Goal: Transaction & Acquisition: Purchase product/service

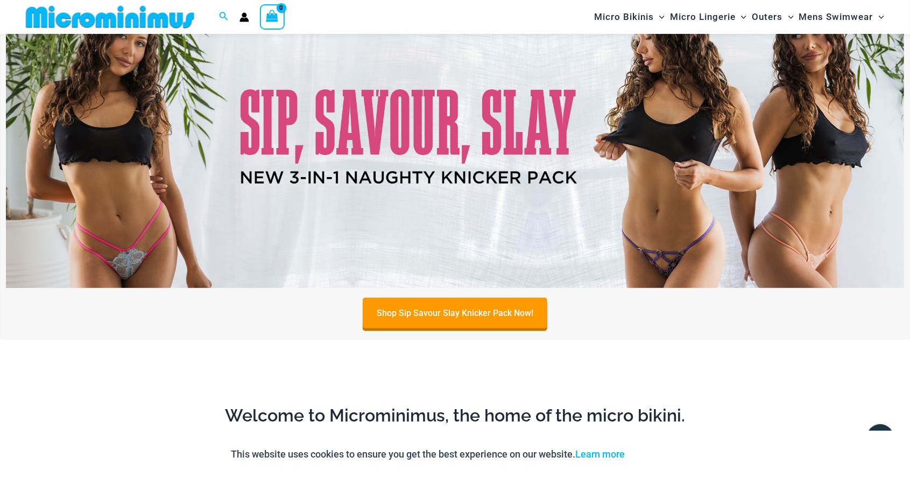
scroll to position [97, 0]
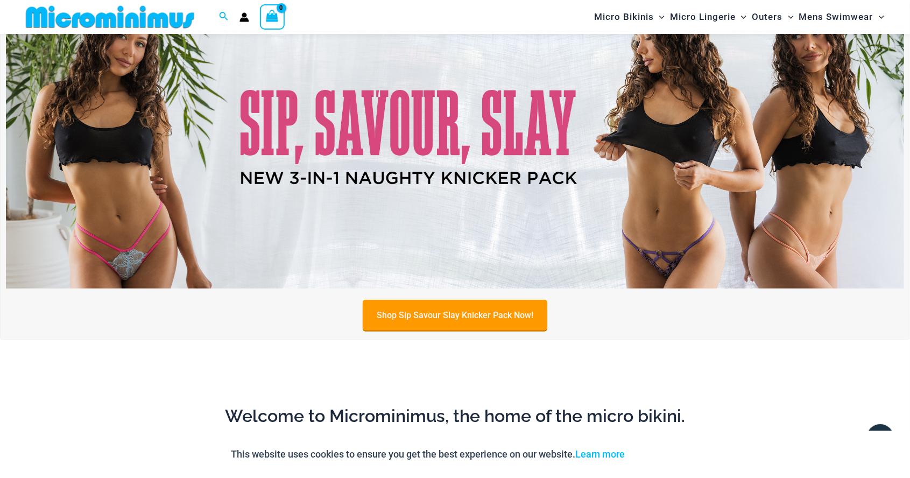
click at [458, 315] on link "Shop Sip Savour Slay Knicker Pack Now!" at bounding box center [455, 315] width 185 height 31
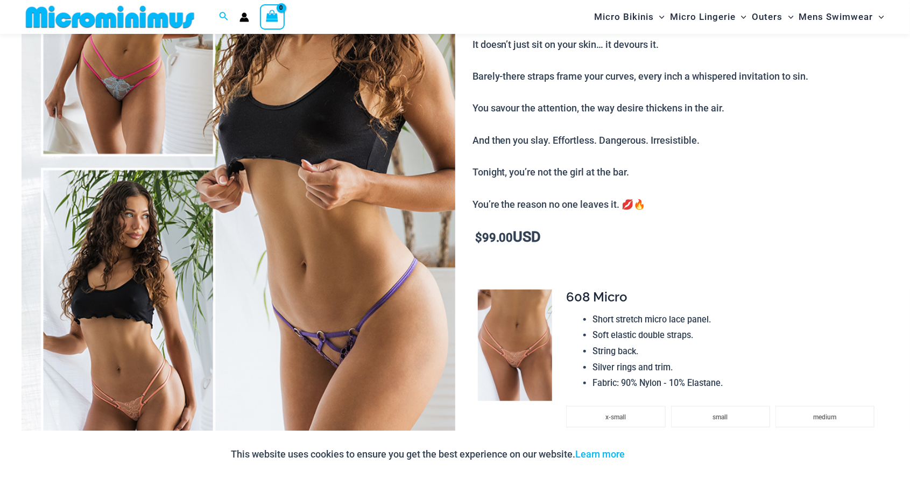
scroll to position [259, 0]
click at [524, 345] on img at bounding box center [515, 346] width 74 height 112
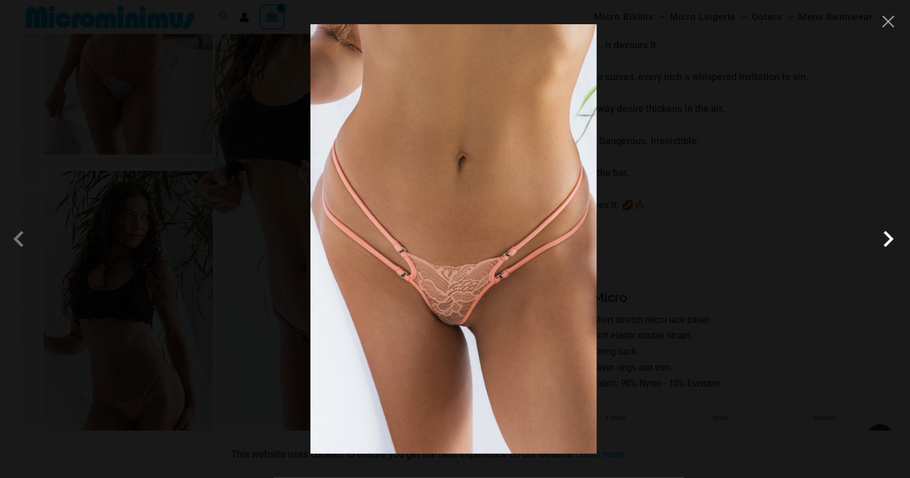
click at [891, 237] on span at bounding box center [888, 239] width 32 height 32
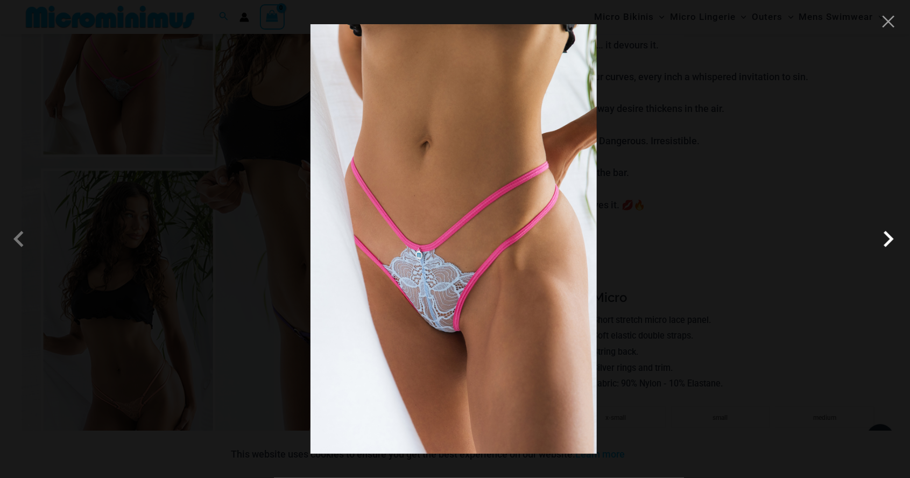
click at [890, 239] on span at bounding box center [888, 239] width 32 height 32
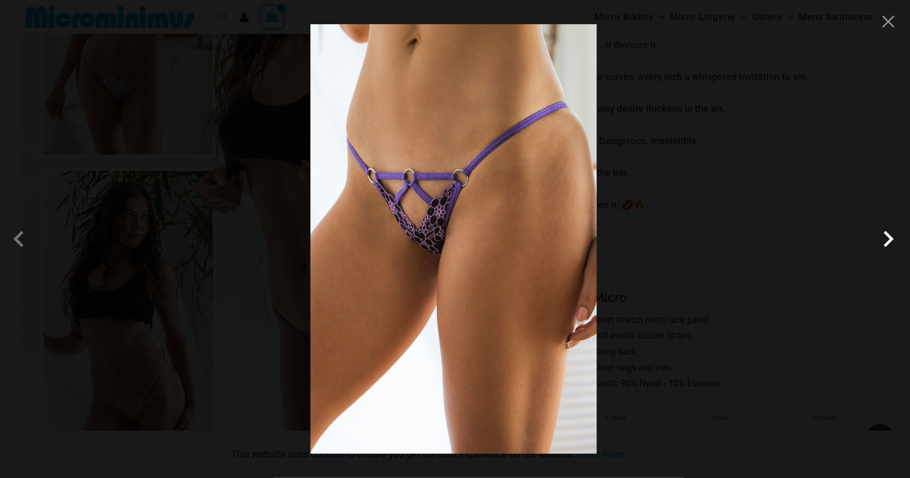
click at [891, 242] on span at bounding box center [888, 239] width 32 height 32
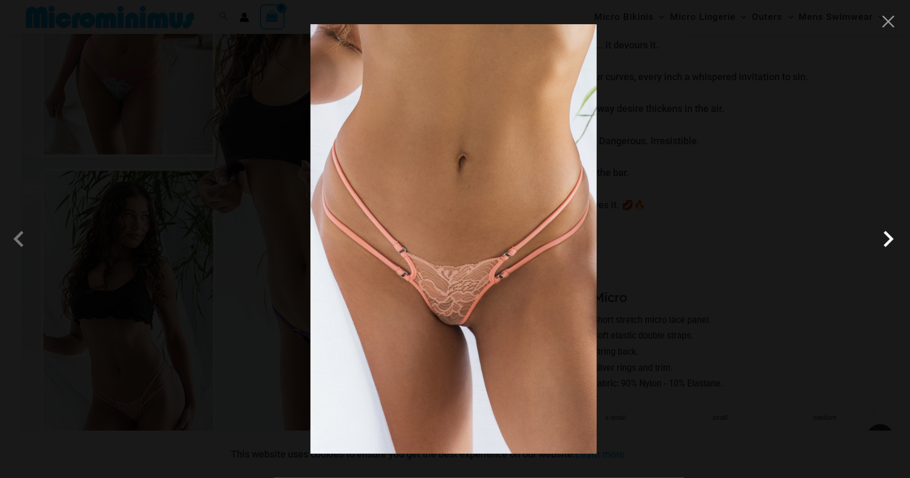
click at [885, 242] on span at bounding box center [888, 239] width 32 height 32
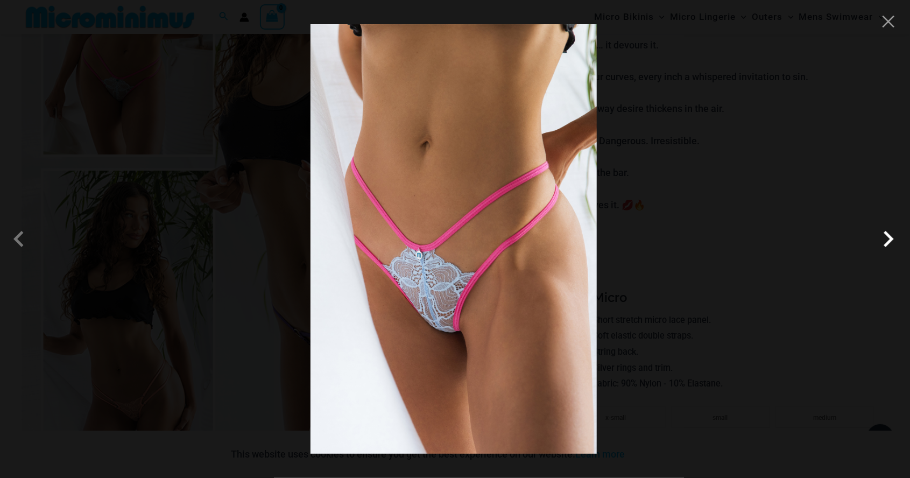
click at [890, 242] on span at bounding box center [888, 239] width 32 height 32
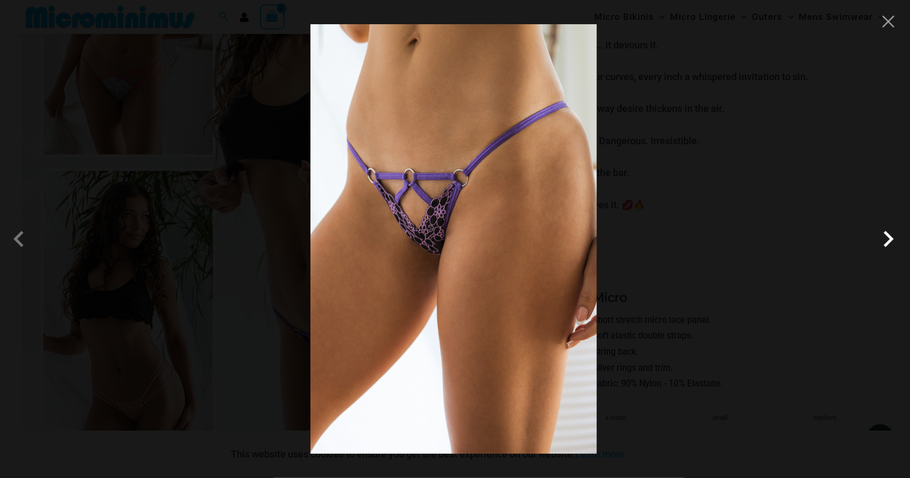
click at [883, 244] on span at bounding box center [888, 239] width 32 height 32
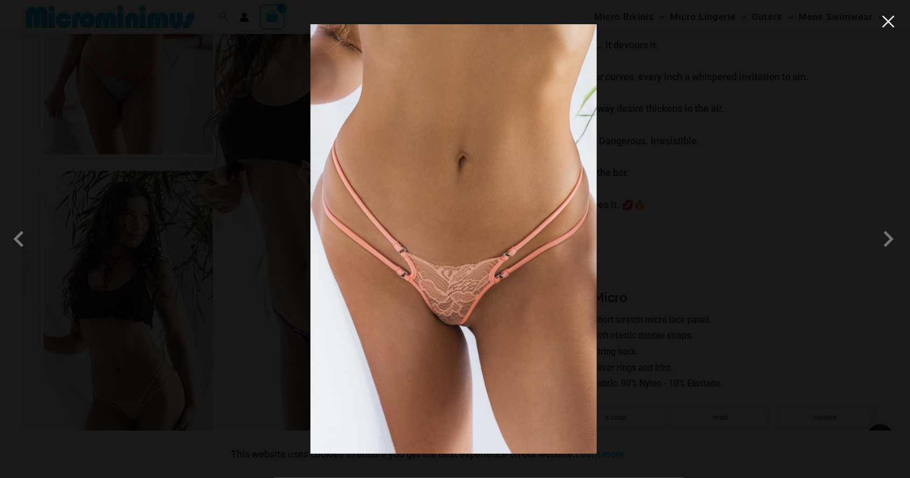
click at [887, 25] on button "Close" at bounding box center [888, 21] width 16 height 16
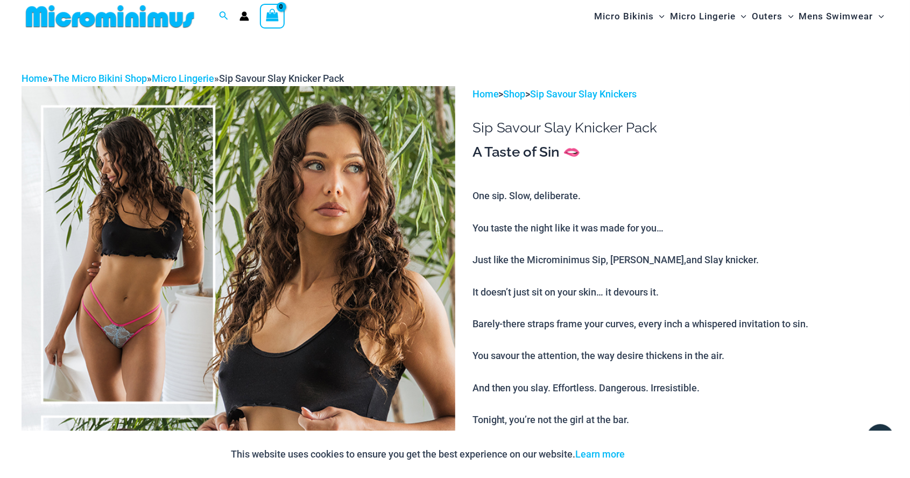
scroll to position [0, 0]
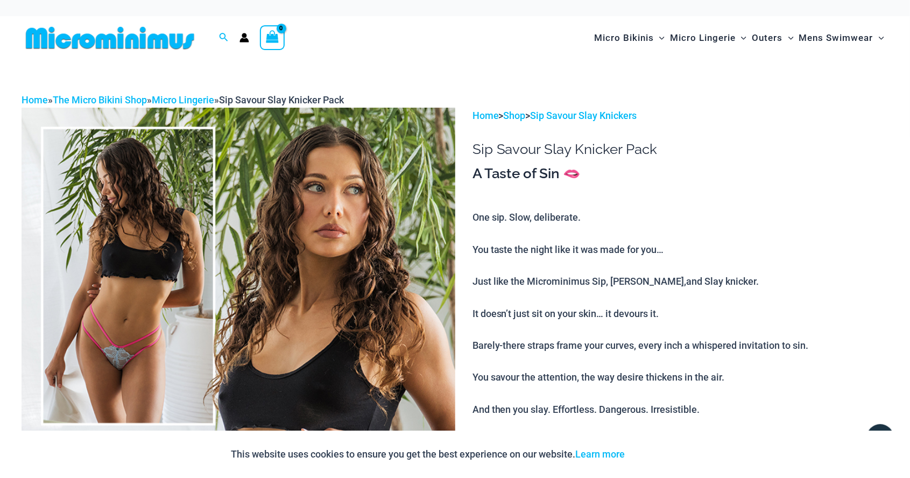
click at [332, 244] on img at bounding box center [239, 433] width 434 height 650
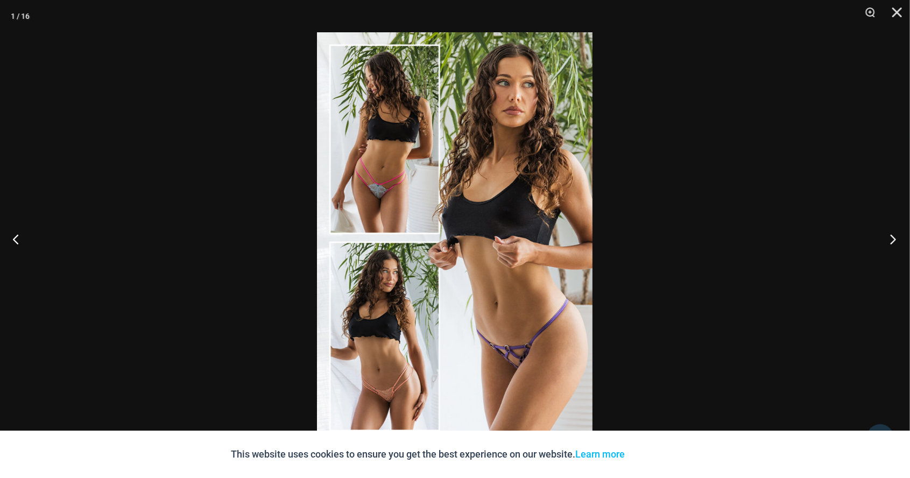
click at [890, 244] on button "Next" at bounding box center [889, 239] width 40 height 54
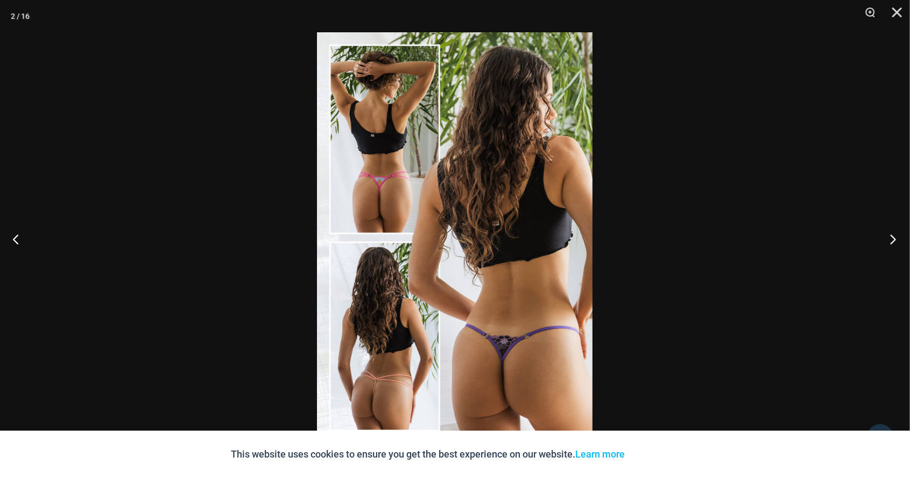
click at [892, 244] on button "Next" at bounding box center [889, 239] width 40 height 54
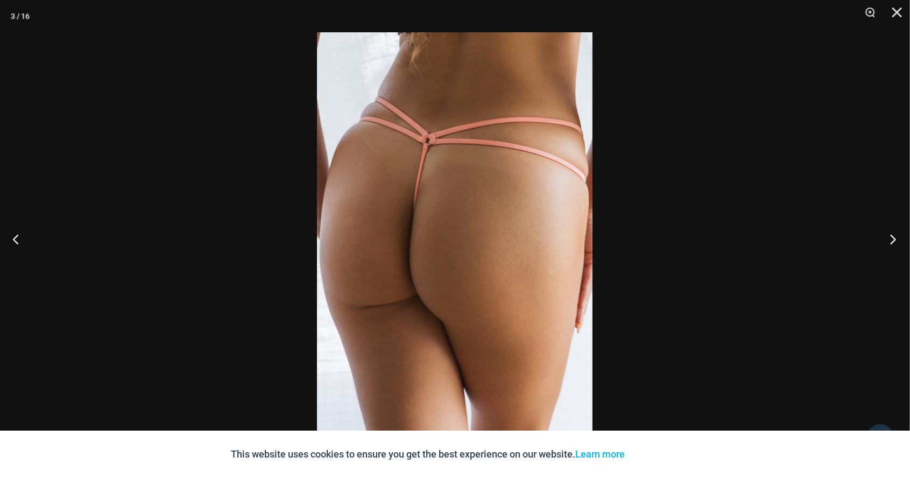
click at [885, 244] on button "Next" at bounding box center [889, 239] width 40 height 54
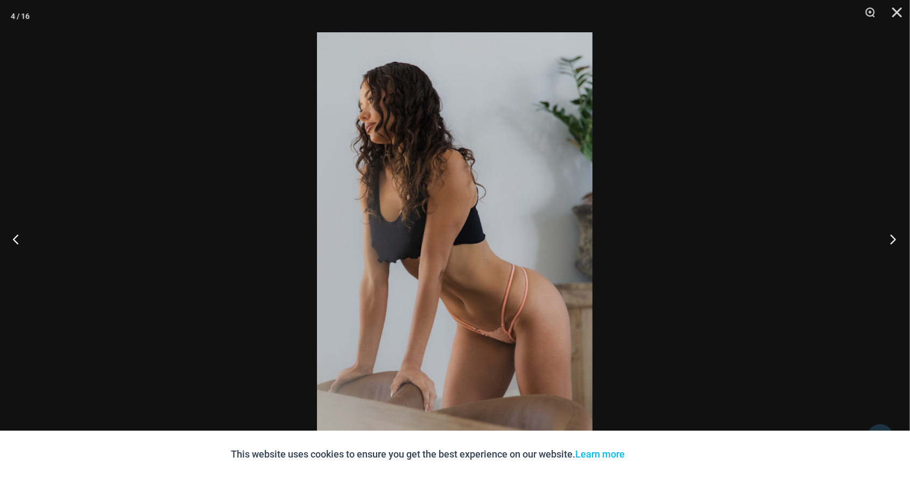
click at [890, 246] on button "Next" at bounding box center [889, 239] width 40 height 54
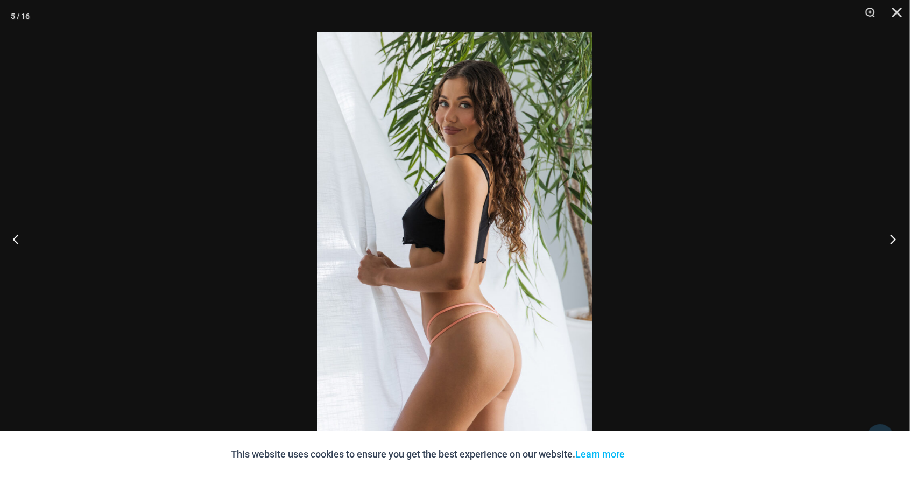
click at [889, 239] on button "Next" at bounding box center [889, 239] width 40 height 54
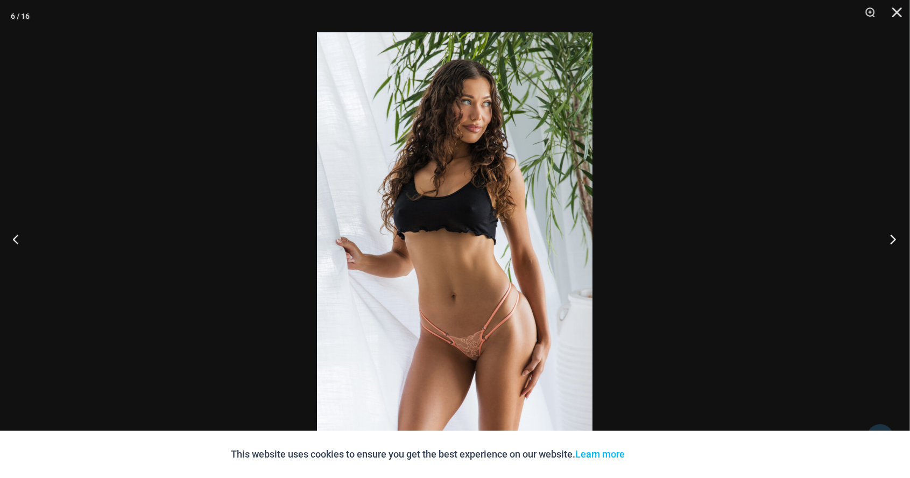
click at [892, 238] on button "Next" at bounding box center [889, 239] width 40 height 54
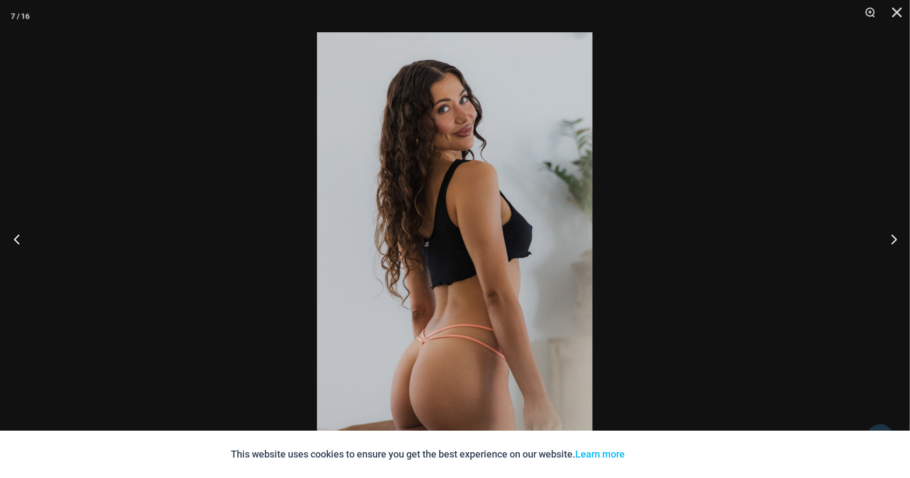
click at [18, 248] on button "Previous" at bounding box center [20, 239] width 40 height 54
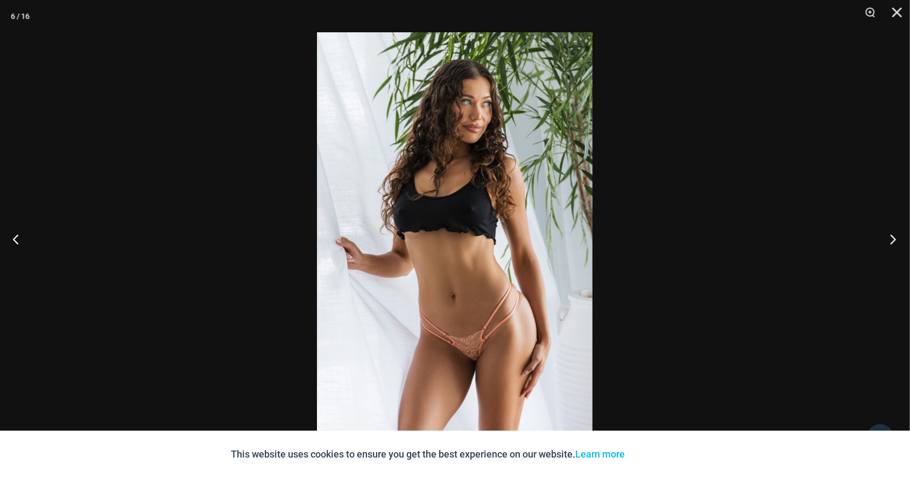
click at [897, 250] on button "Next" at bounding box center [889, 239] width 40 height 54
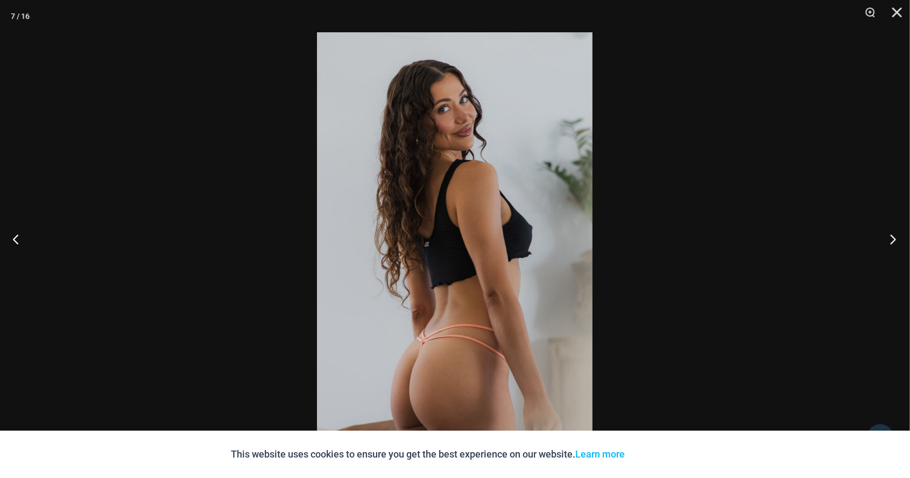
click at [889, 248] on button "Next" at bounding box center [889, 239] width 40 height 54
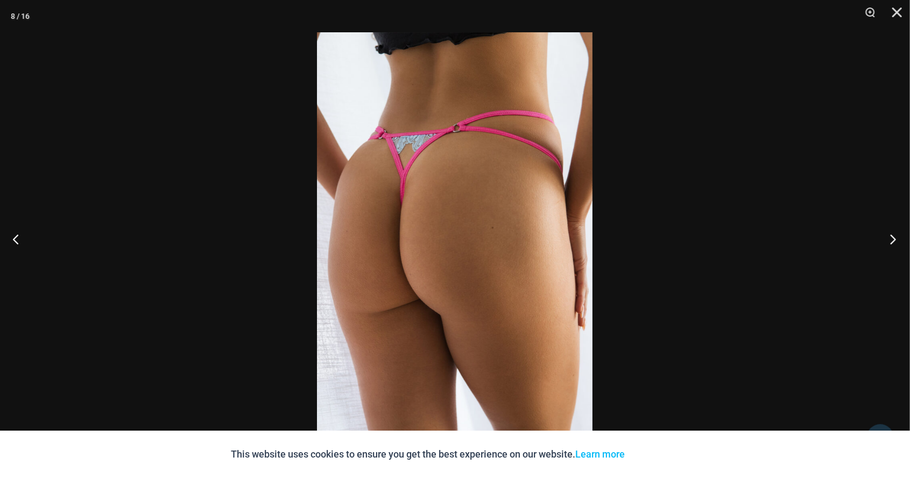
click at [891, 248] on button "Next" at bounding box center [889, 239] width 40 height 54
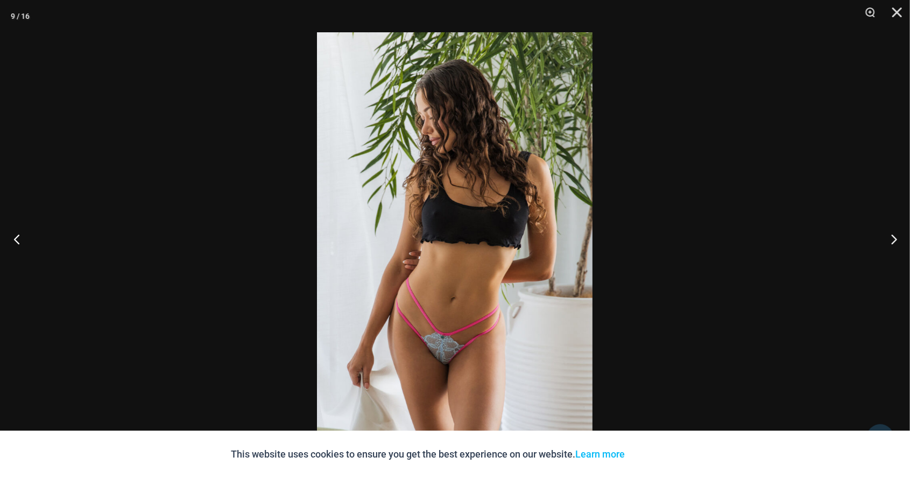
click at [28, 242] on button "Previous" at bounding box center [20, 239] width 40 height 54
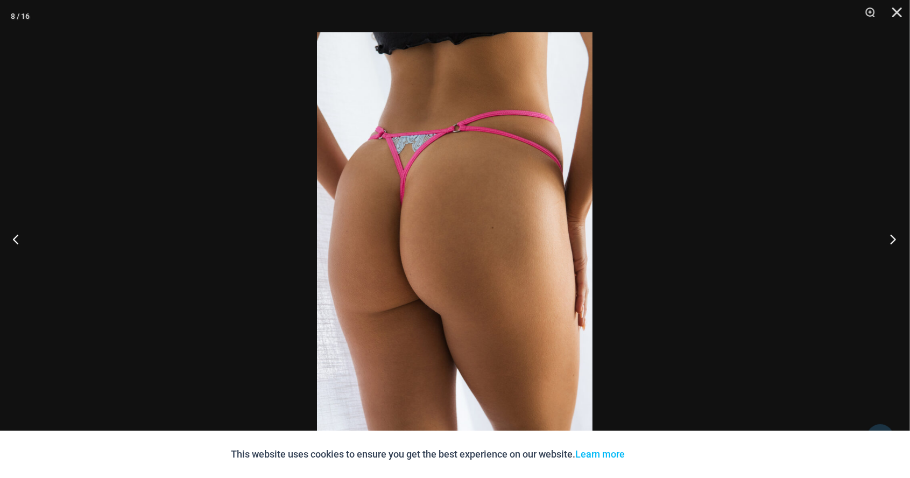
click at [895, 242] on button "Next" at bounding box center [889, 239] width 40 height 54
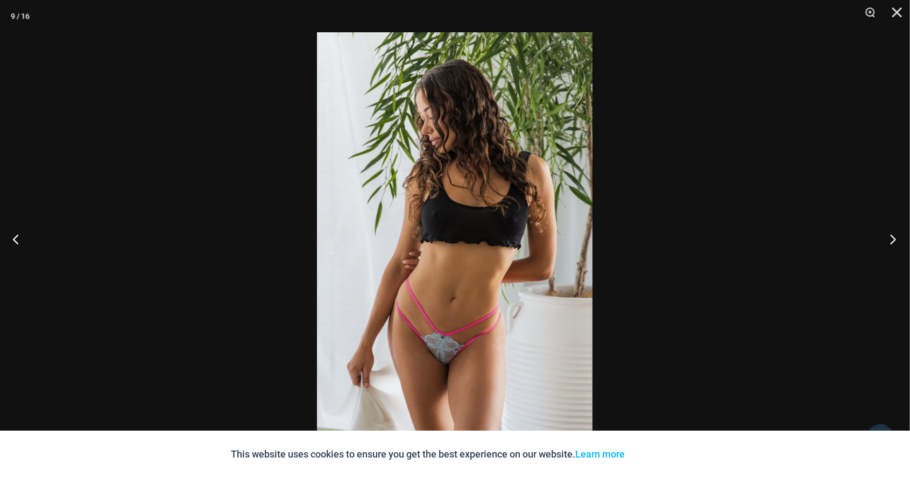
click at [890, 246] on button "Next" at bounding box center [889, 239] width 40 height 54
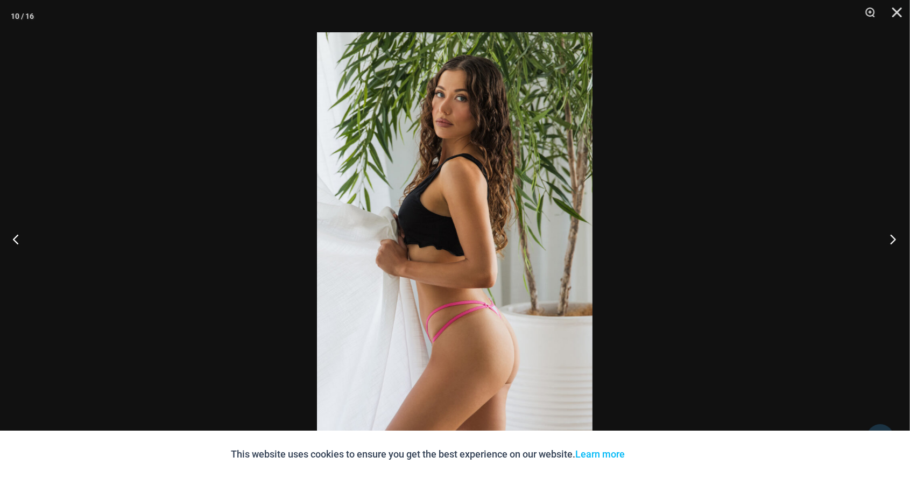
click at [890, 243] on button "Next" at bounding box center [889, 239] width 40 height 54
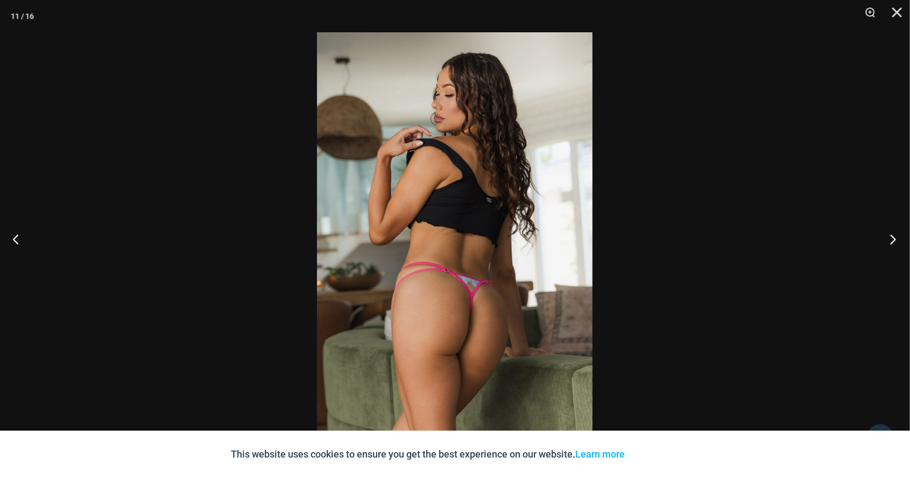
click at [900, 241] on button "Next" at bounding box center [889, 239] width 40 height 54
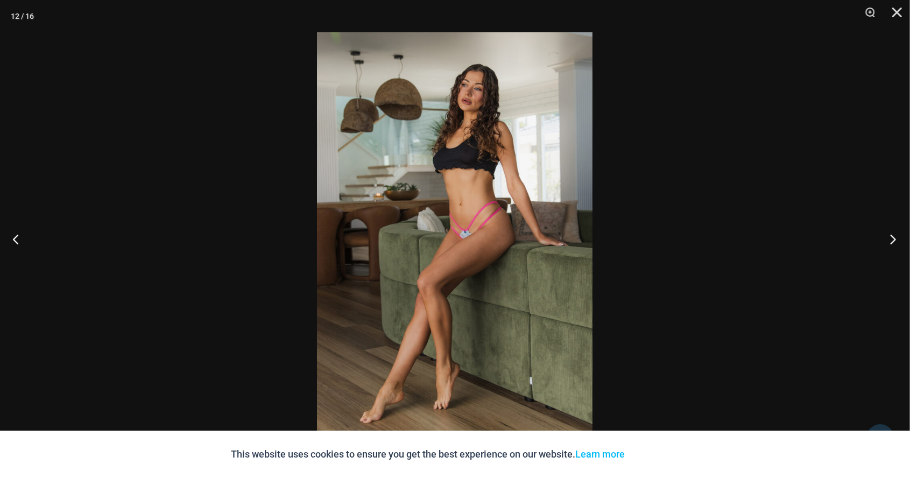
click at [890, 248] on button "Next" at bounding box center [889, 239] width 40 height 54
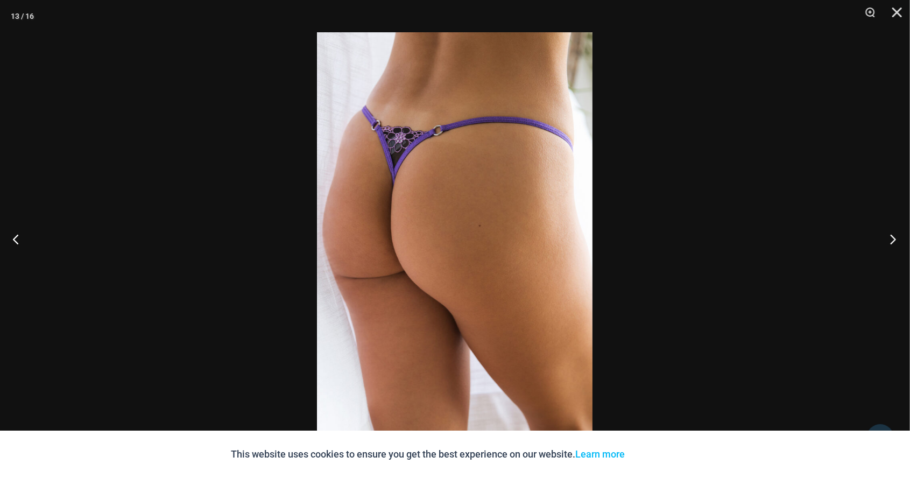
click at [881, 234] on button "Next" at bounding box center [889, 239] width 40 height 54
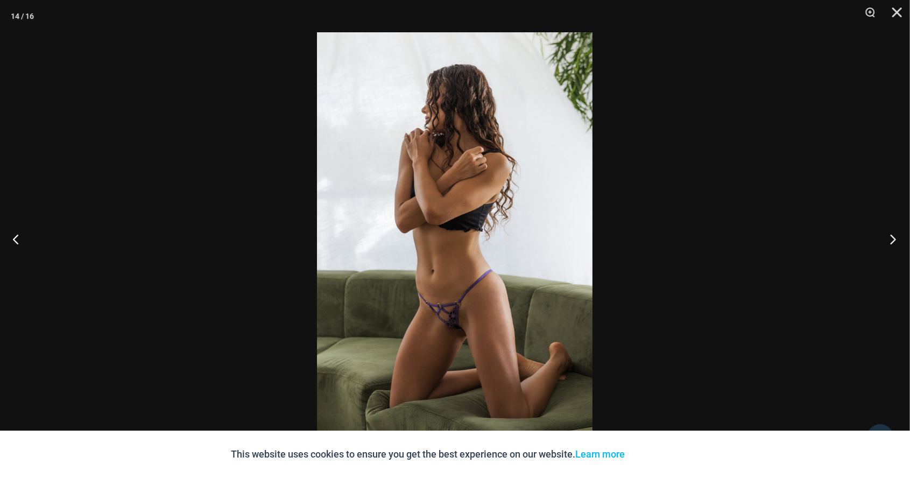
click at [889, 244] on button "Next" at bounding box center [889, 239] width 40 height 54
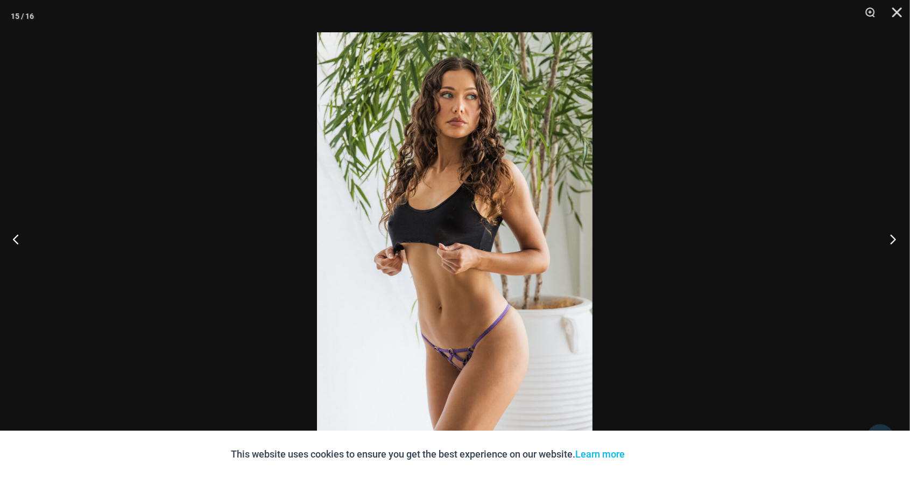
click at [889, 244] on button "Next" at bounding box center [889, 239] width 40 height 54
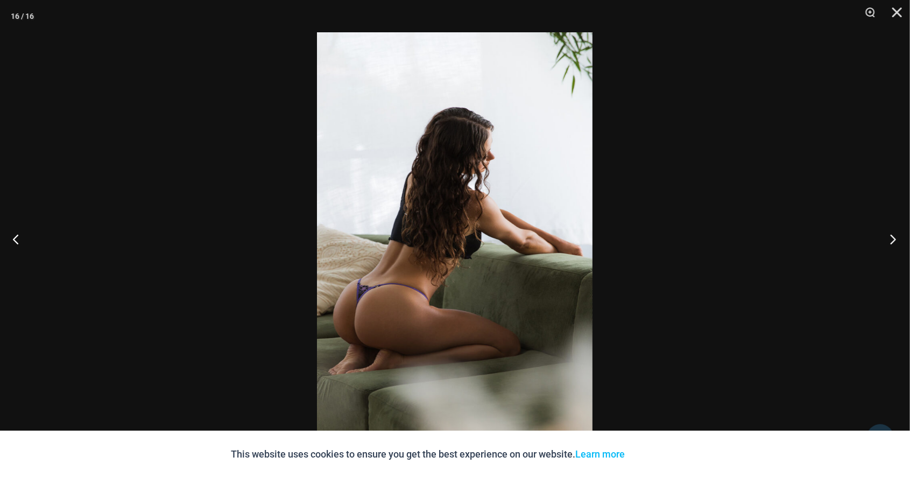
click at [895, 249] on button "Next" at bounding box center [889, 239] width 40 height 54
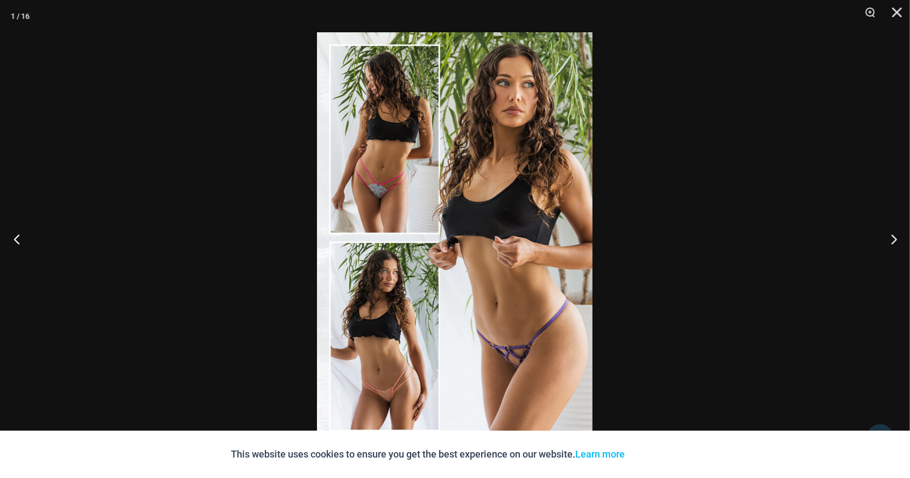
click at [19, 240] on button "Previous" at bounding box center [20, 239] width 40 height 54
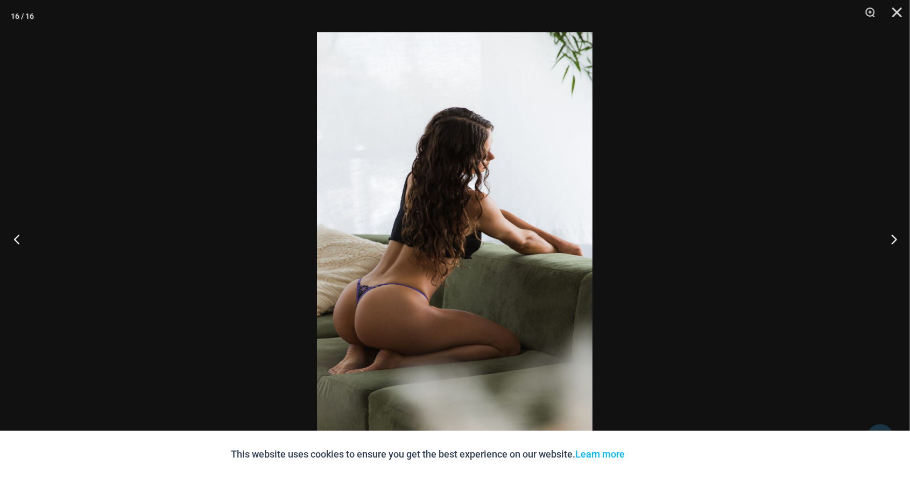
click at [27, 239] on button "Previous" at bounding box center [20, 239] width 40 height 54
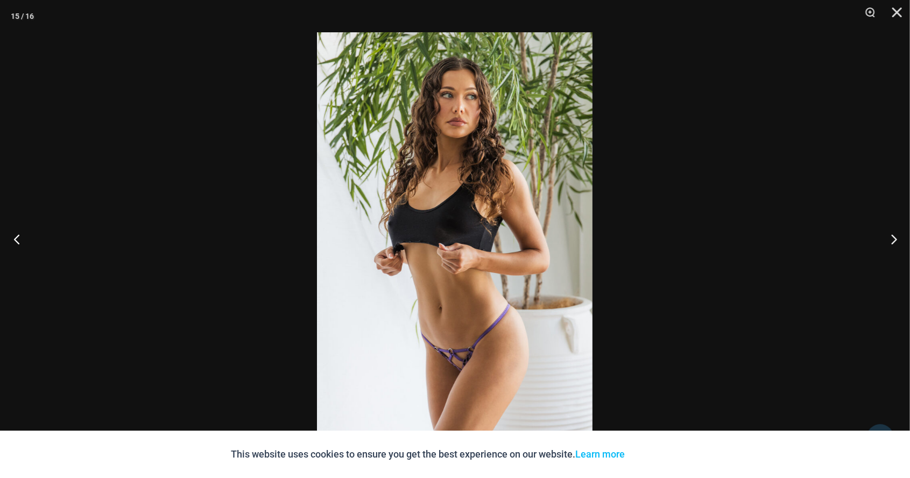
click at [20, 240] on button "Previous" at bounding box center [20, 239] width 40 height 54
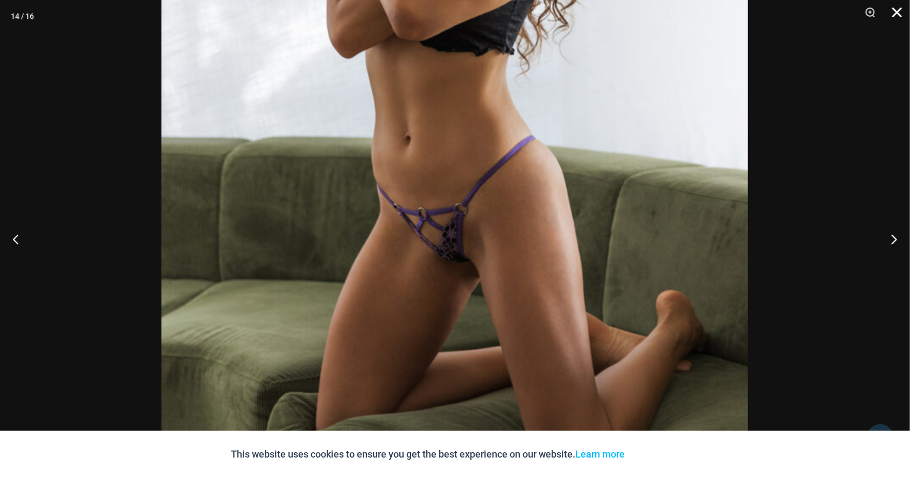
click at [899, 13] on button "Close" at bounding box center [893, 16] width 27 height 32
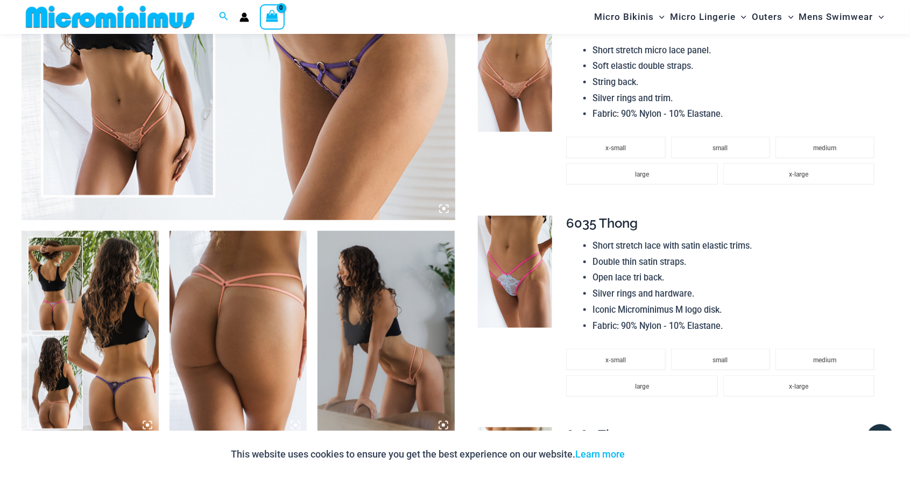
scroll to position [532, 0]
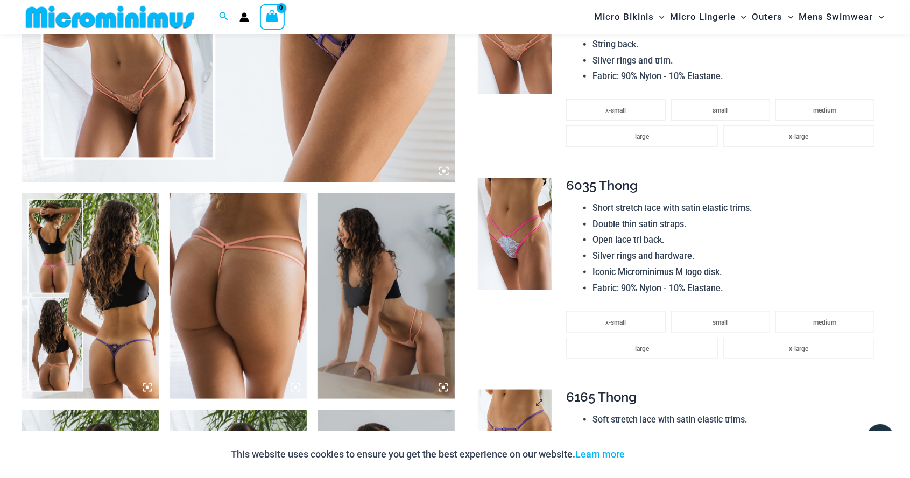
click at [517, 453] on img at bounding box center [515, 446] width 74 height 112
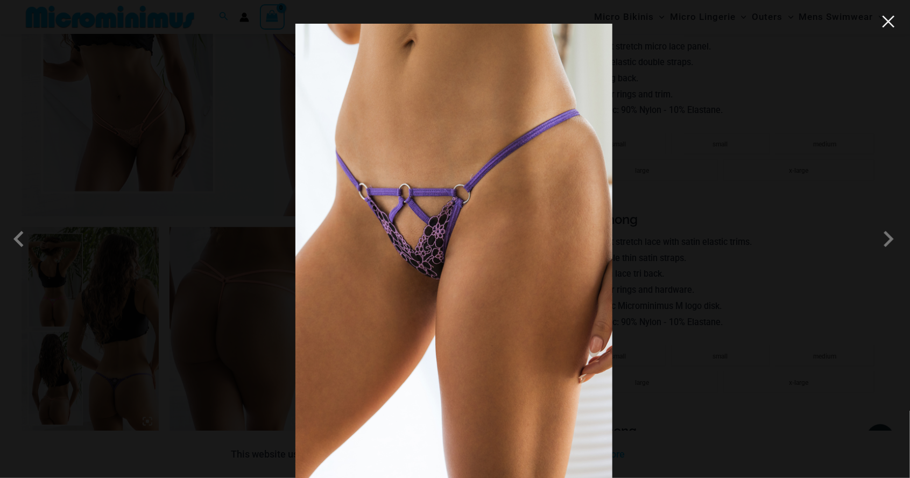
click at [881, 22] on button "Close" at bounding box center [888, 21] width 16 height 16
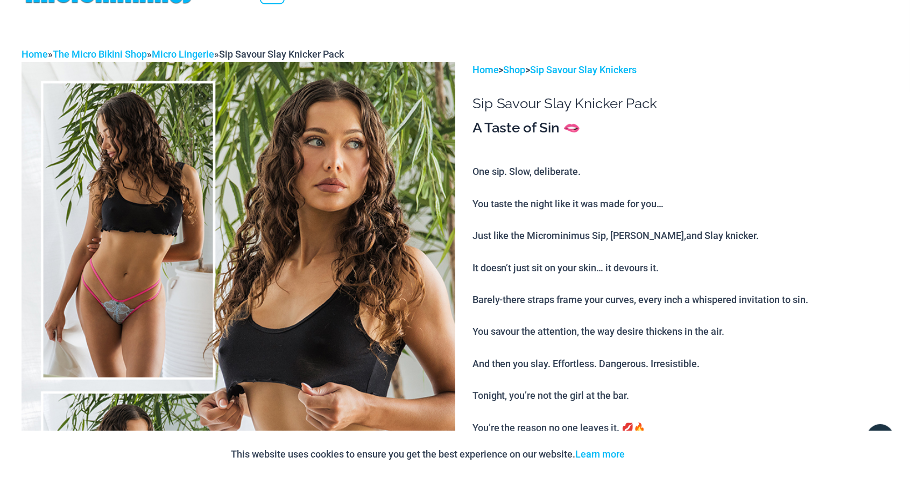
scroll to position [0, 0]
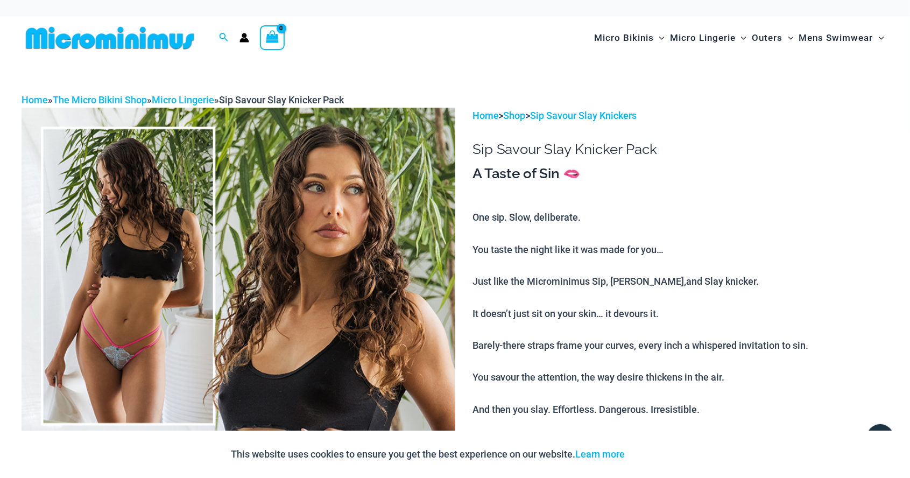
click at [147, 38] on img at bounding box center [110, 38] width 177 height 24
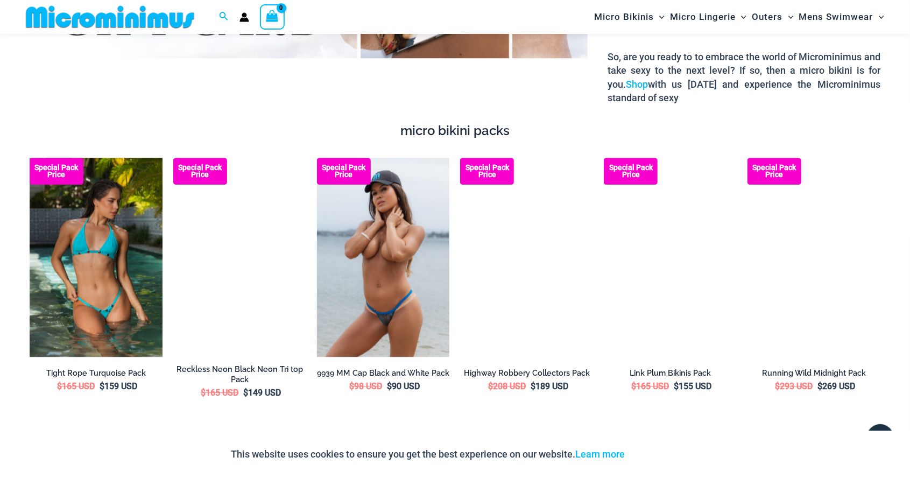
scroll to position [1540, 0]
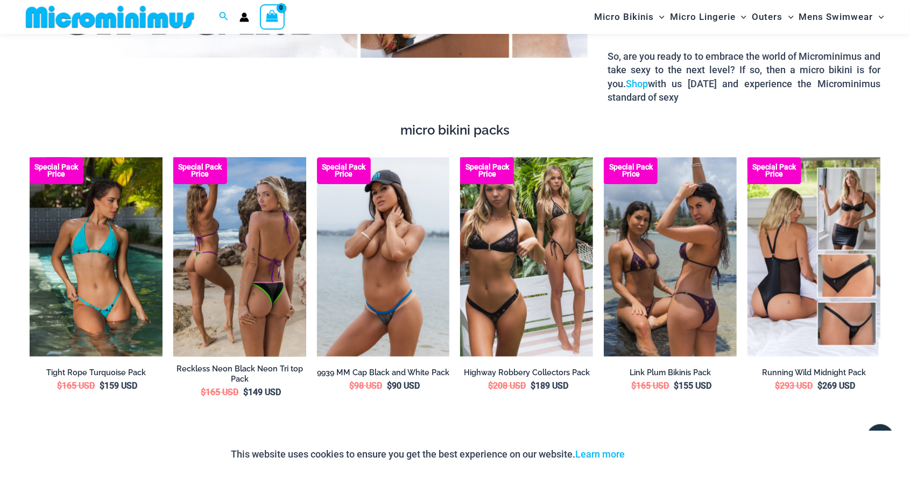
click at [259, 287] on img at bounding box center [239, 256] width 133 height 199
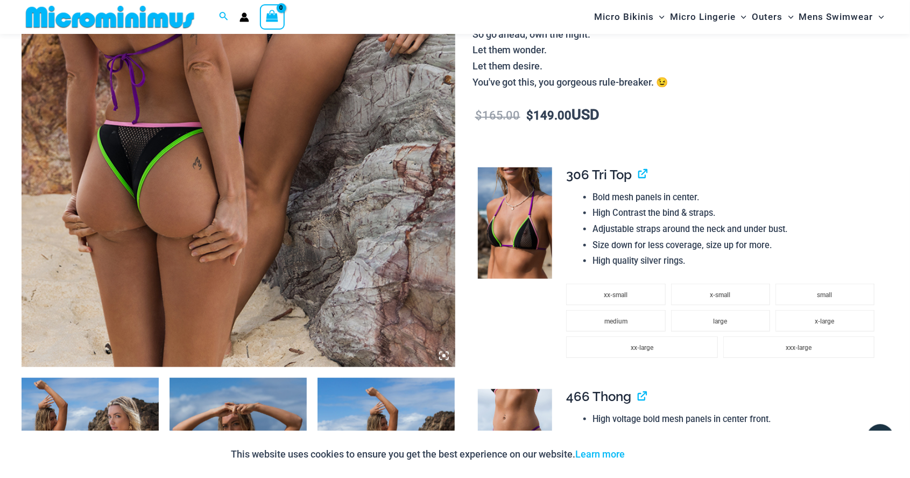
scroll to position [375, 0]
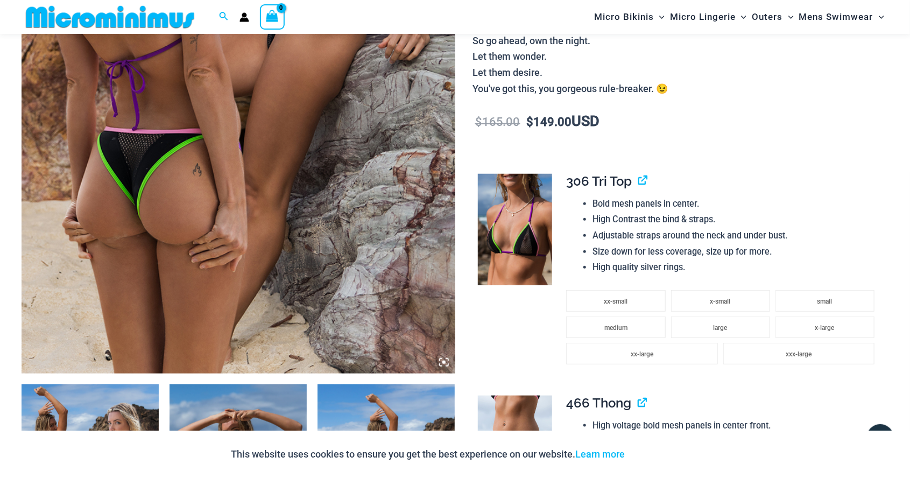
click at [520, 240] on img at bounding box center [515, 230] width 74 height 112
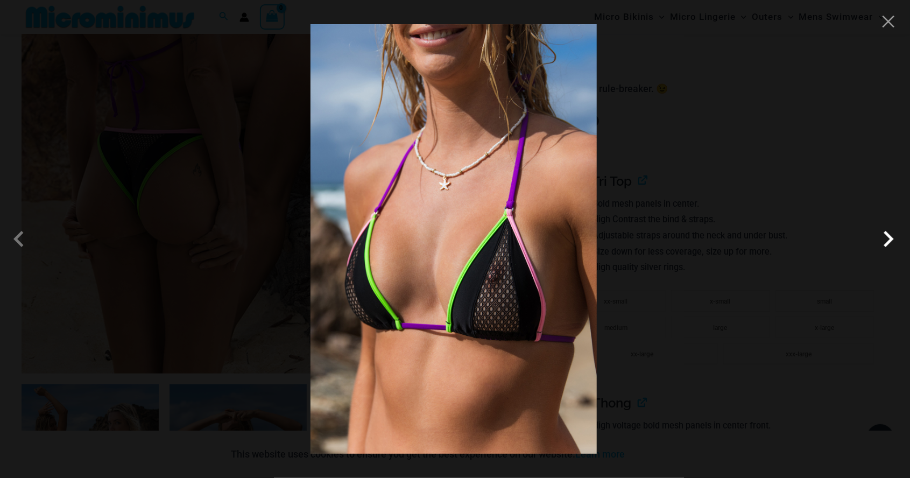
click at [889, 245] on span at bounding box center [888, 239] width 32 height 32
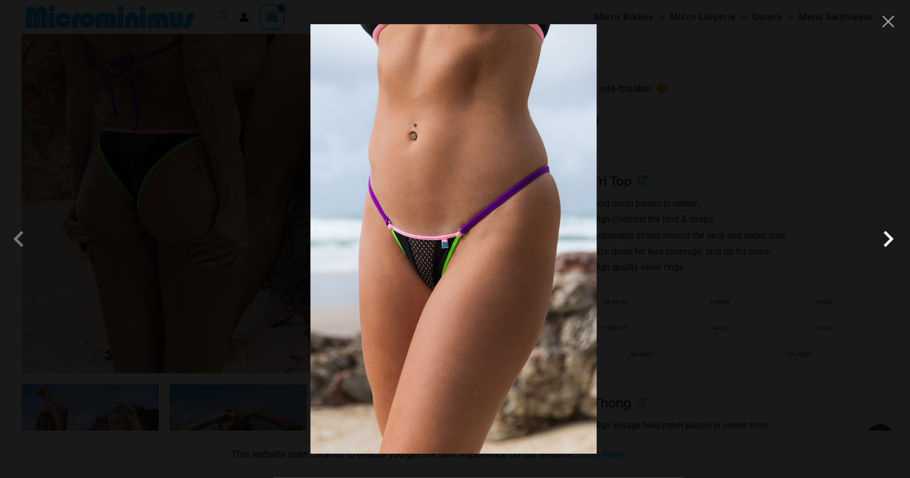
click at [889, 244] on span at bounding box center [888, 239] width 32 height 32
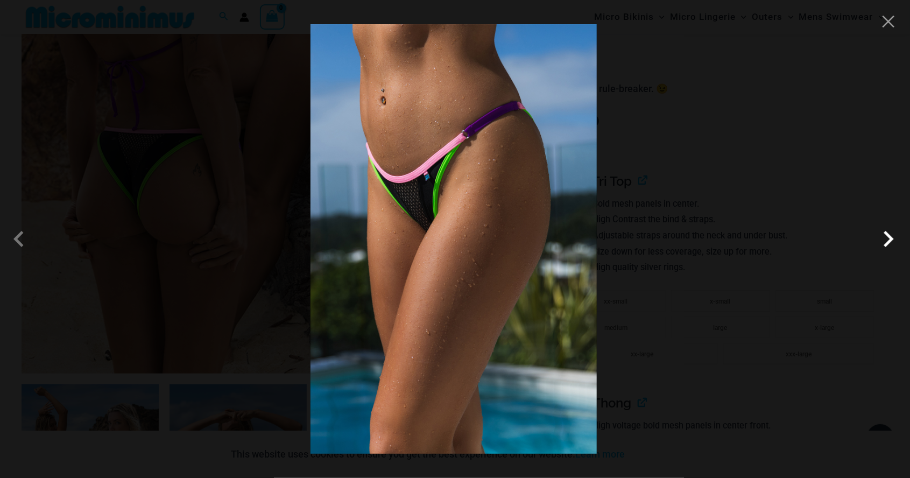
click at [887, 251] on span at bounding box center [888, 239] width 32 height 32
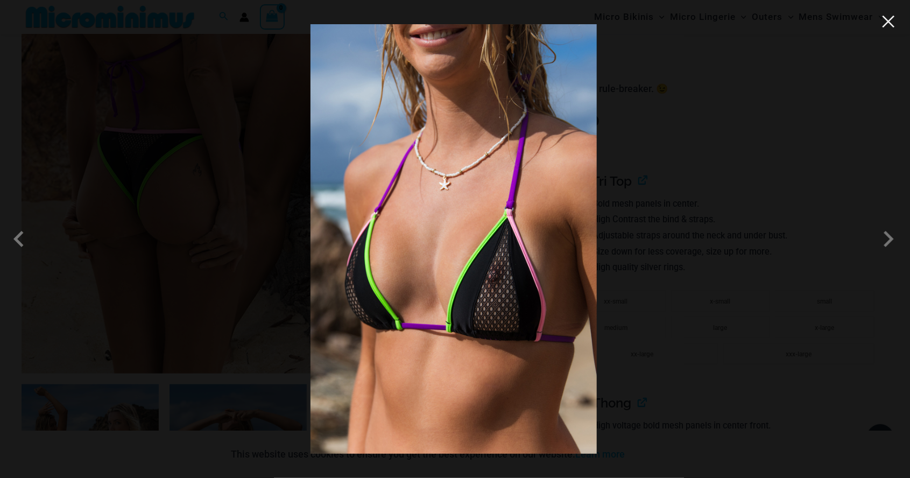
click at [881, 25] on button "Close" at bounding box center [888, 21] width 16 height 16
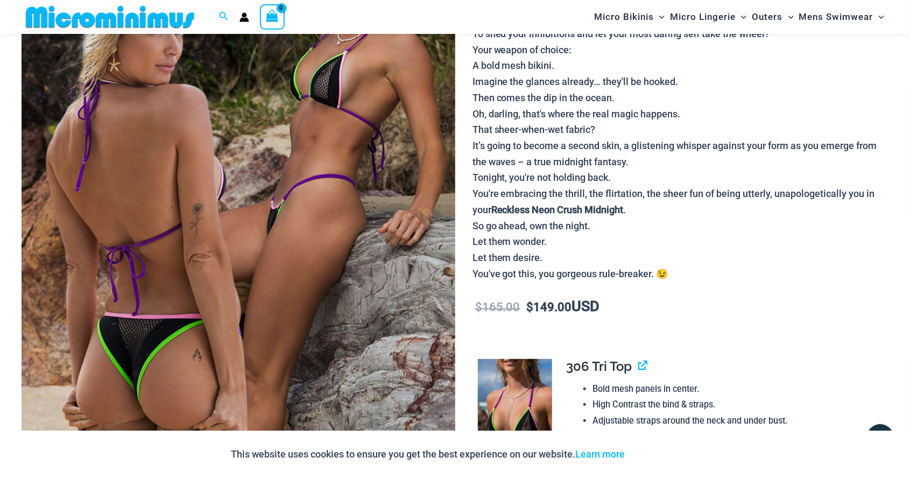
scroll to position [189, 0]
click at [365, 244] on img at bounding box center [239, 234] width 434 height 650
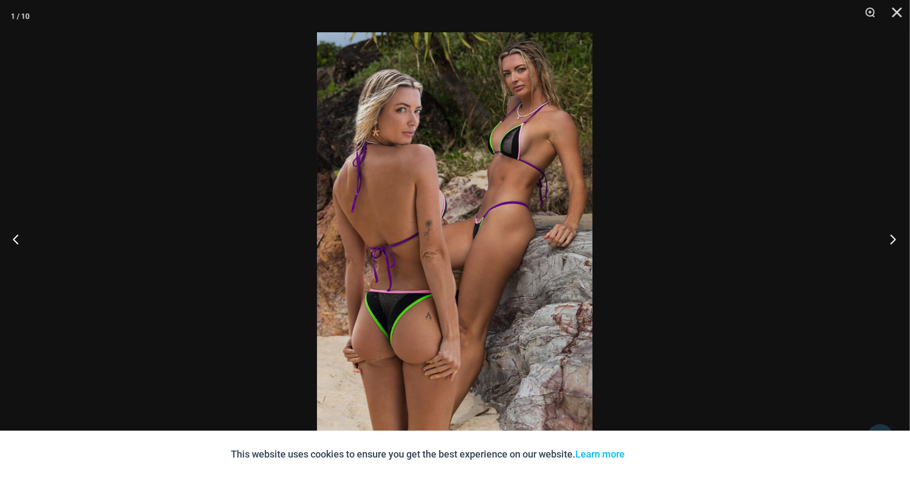
click at [890, 251] on button "Next" at bounding box center [889, 239] width 40 height 54
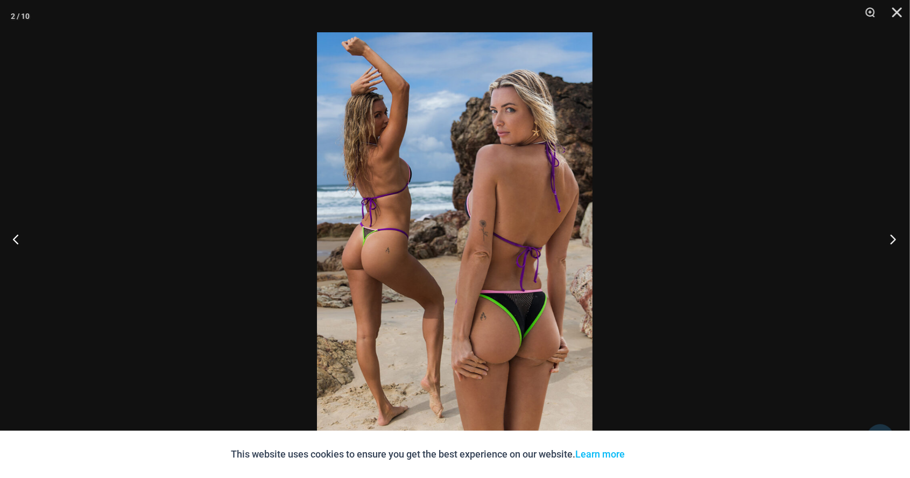
click at [888, 246] on button "Next" at bounding box center [889, 239] width 40 height 54
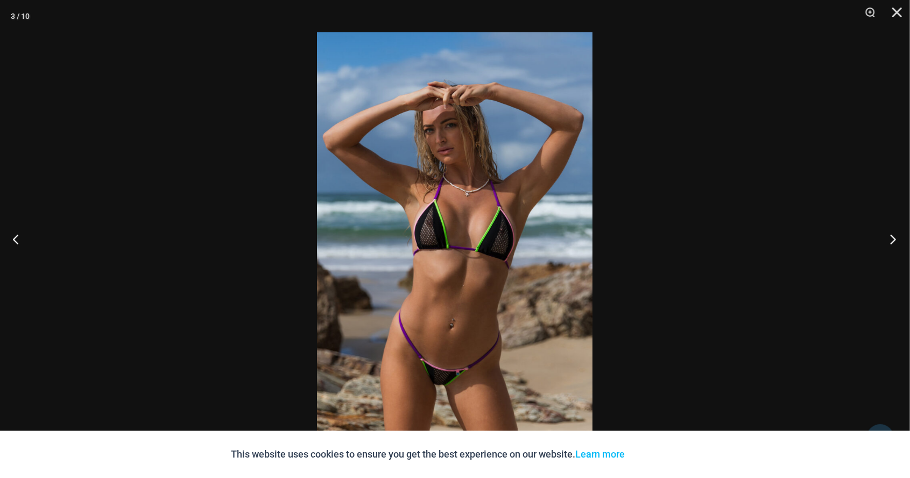
click at [893, 246] on button "Next" at bounding box center [889, 239] width 40 height 54
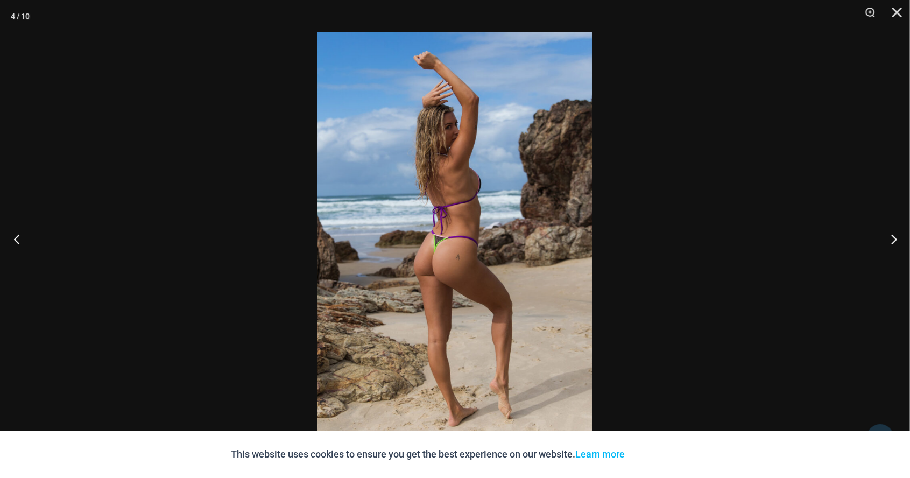
click at [22, 241] on button "Previous" at bounding box center [20, 239] width 40 height 54
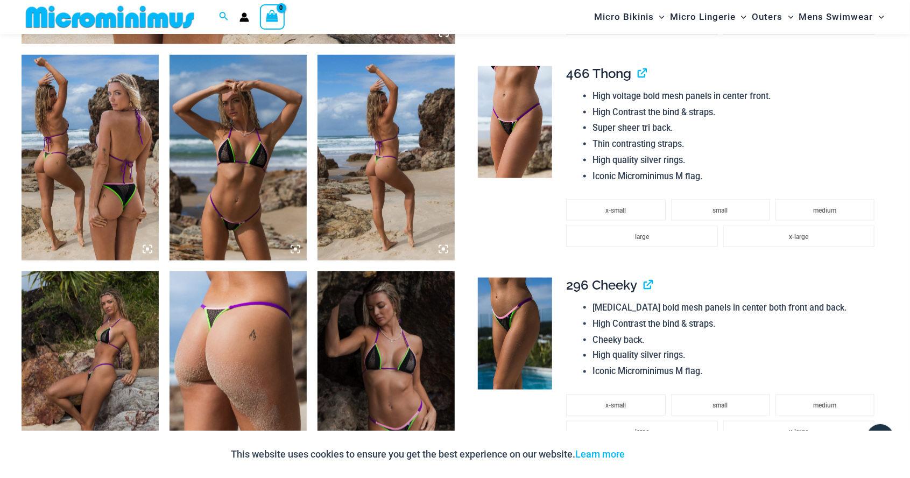
scroll to position [702, 0]
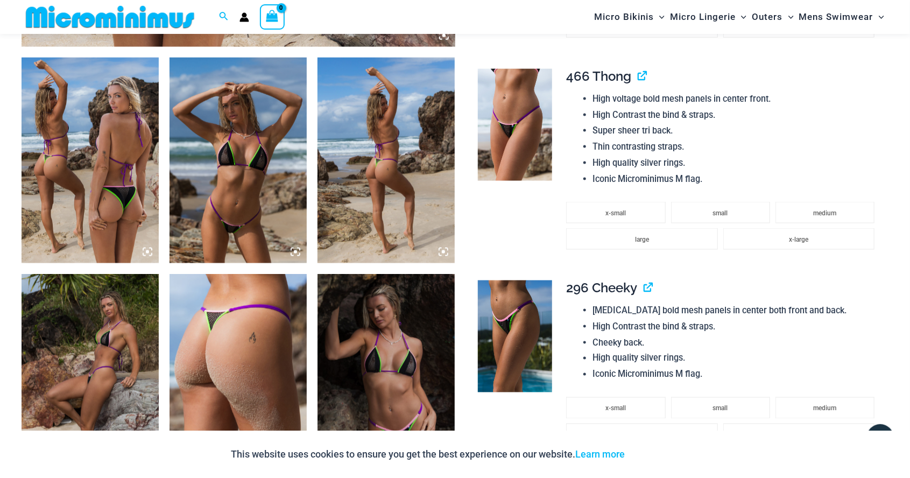
click at [260, 206] on img at bounding box center [237, 161] width 137 height 206
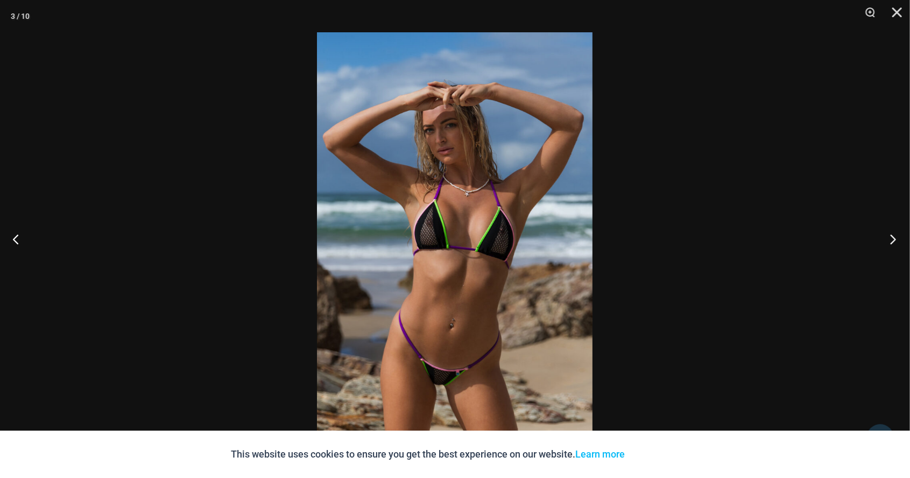
click at [895, 241] on button "Next" at bounding box center [889, 239] width 40 height 54
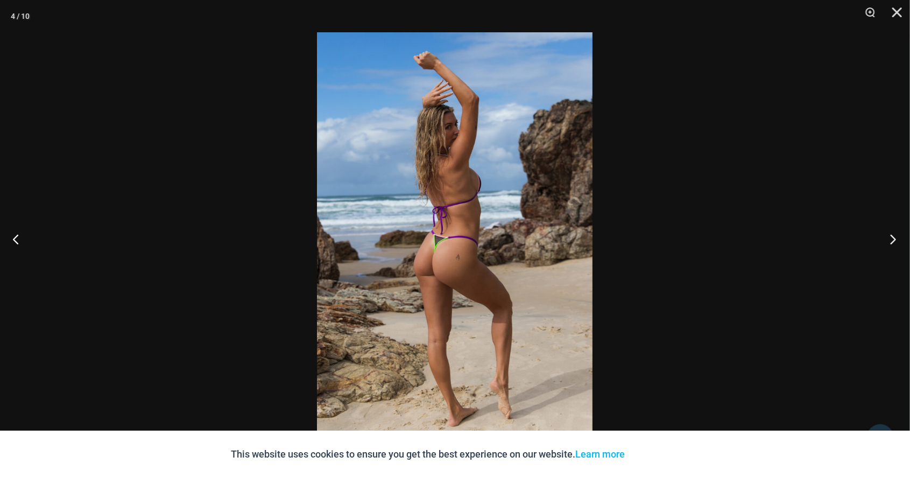
click at [889, 244] on button "Next" at bounding box center [889, 239] width 40 height 54
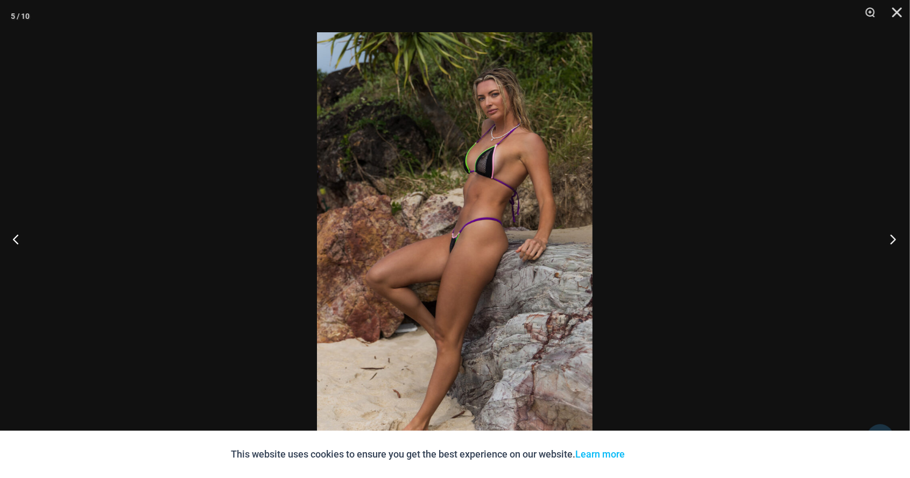
click at [891, 244] on button "Next" at bounding box center [889, 239] width 40 height 54
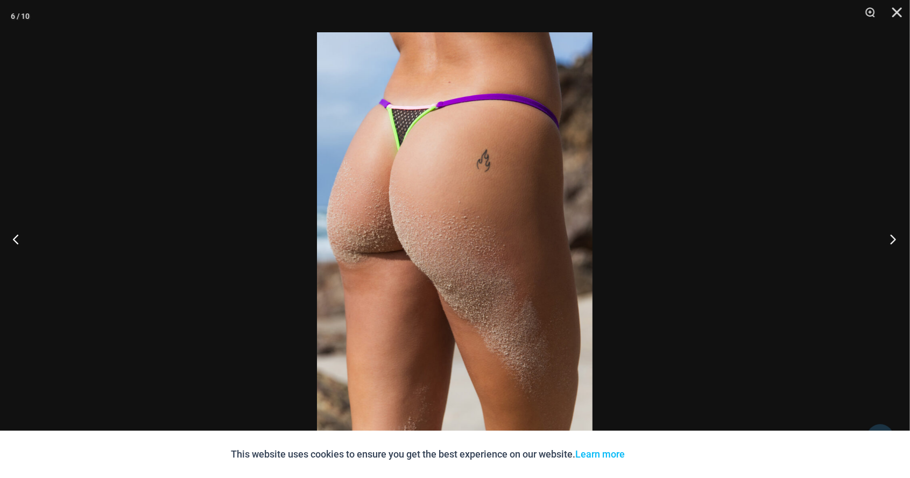
click at [890, 244] on button "Next" at bounding box center [889, 239] width 40 height 54
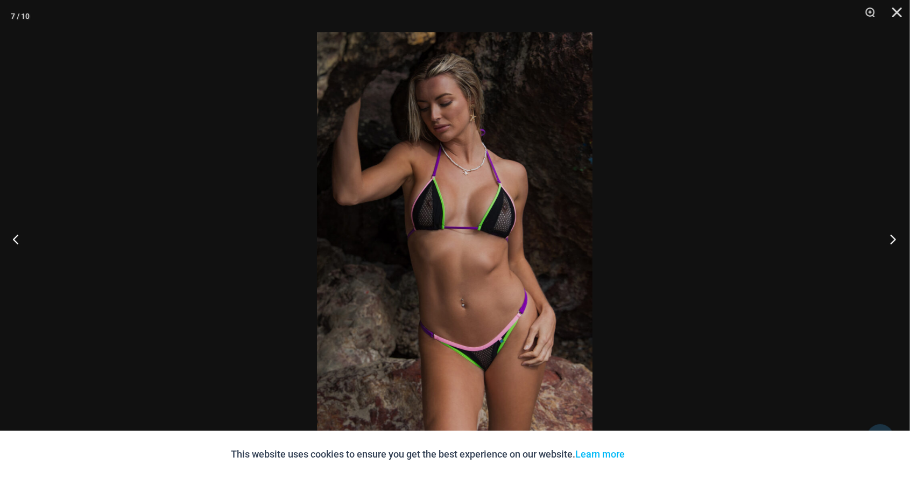
click at [892, 248] on button "Next" at bounding box center [889, 239] width 40 height 54
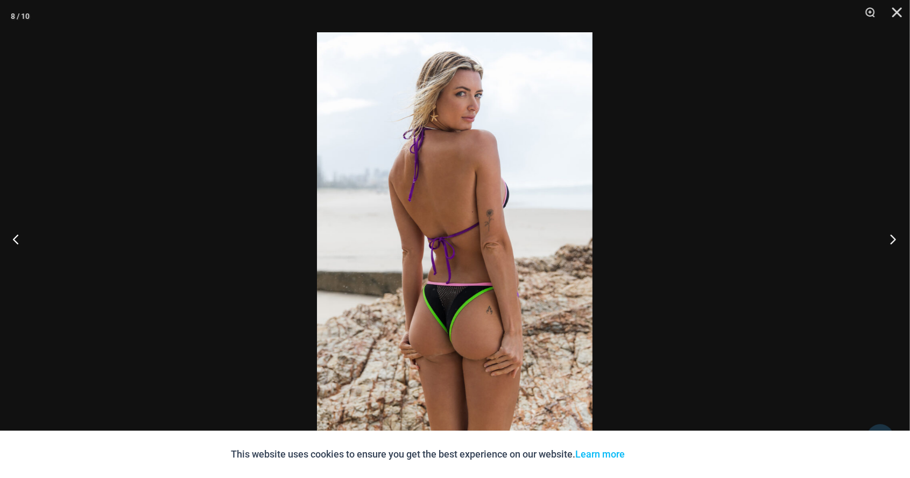
click at [892, 248] on button "Next" at bounding box center [889, 239] width 40 height 54
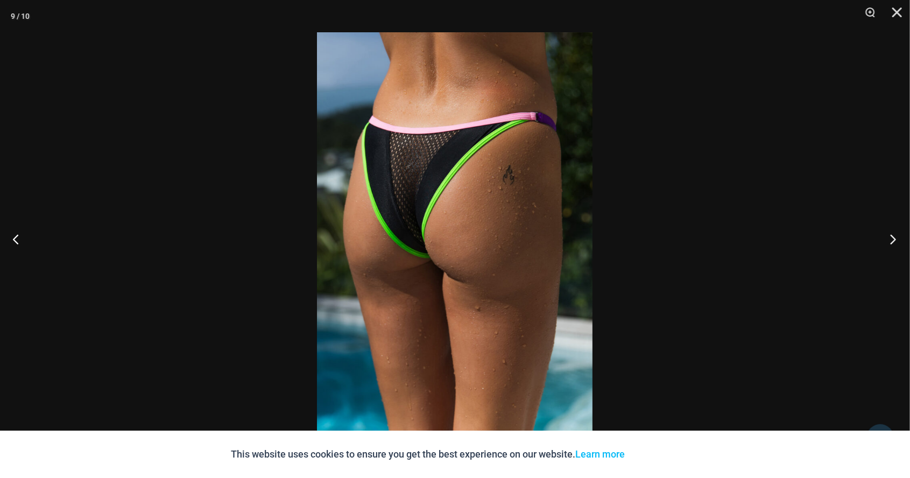
click at [893, 246] on button "Next" at bounding box center [889, 239] width 40 height 54
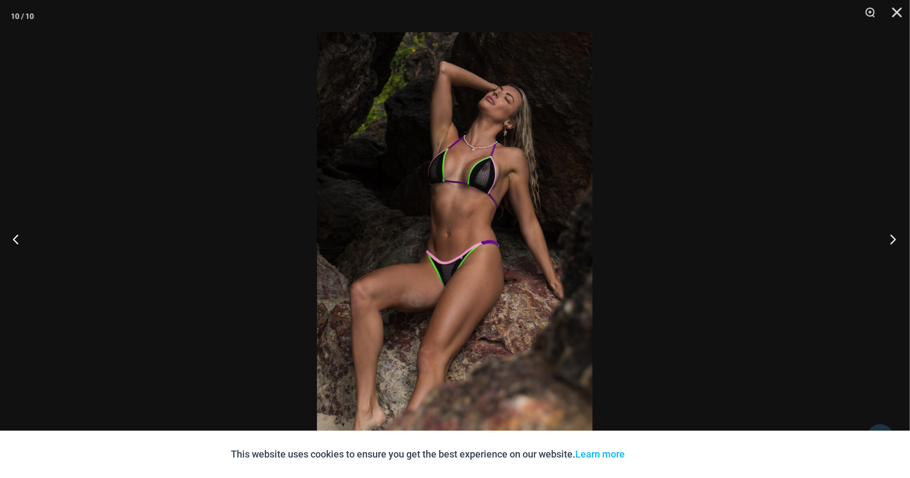
click at [891, 249] on button "Next" at bounding box center [889, 239] width 40 height 54
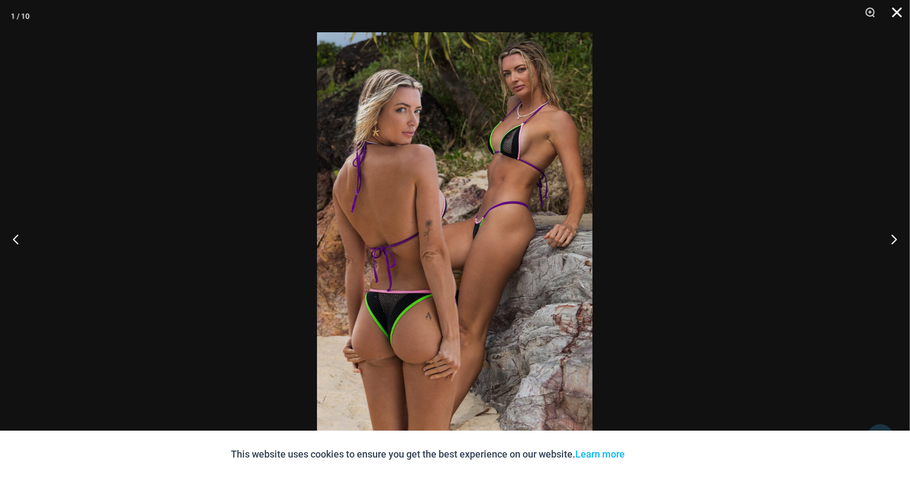
click at [891, 22] on button "Close" at bounding box center [893, 16] width 27 height 32
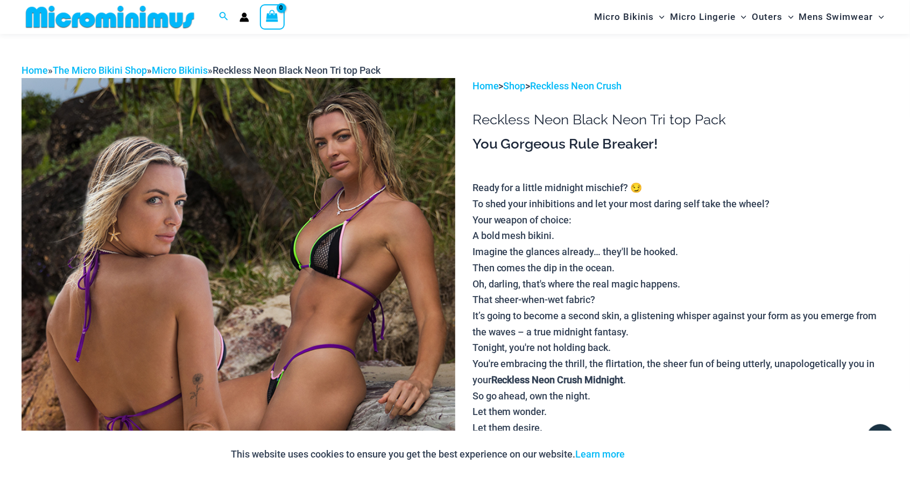
scroll to position [0, 0]
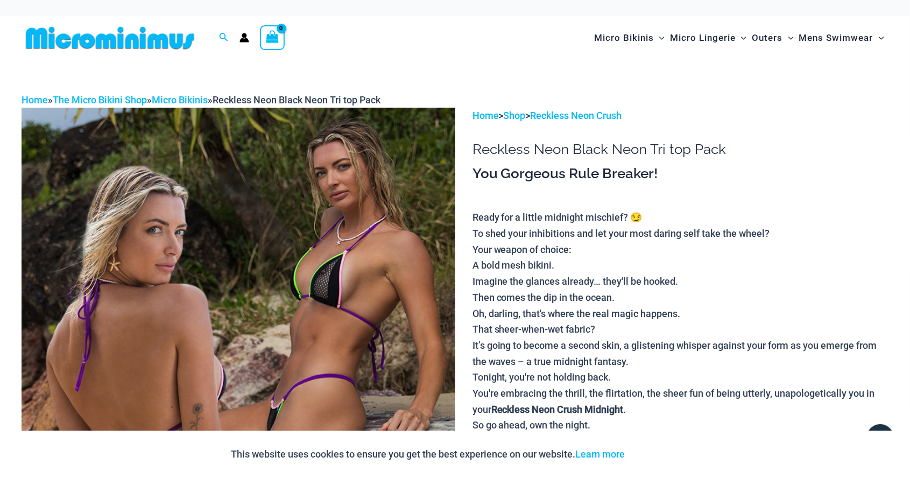
click at [177, 37] on img at bounding box center [110, 38] width 177 height 24
